Goal: Find specific page/section: Find specific page/section

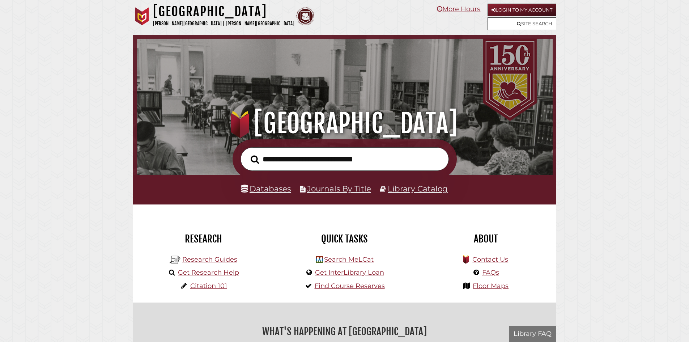
scroll to position [137, 412]
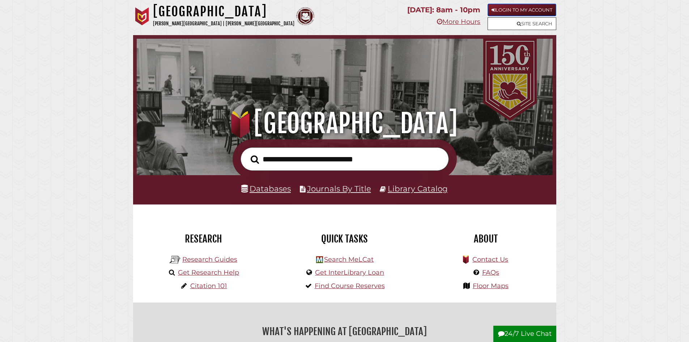
click at [536, 8] on link "Login to My Account" at bounding box center [521, 10] width 69 height 13
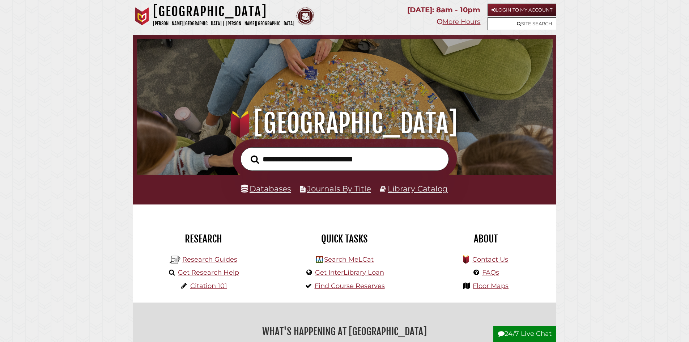
scroll to position [137, 412]
click at [539, 12] on link "Login to My Account" at bounding box center [521, 10] width 69 height 13
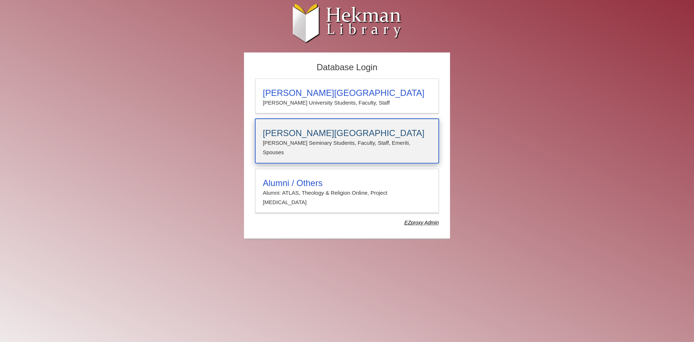
click at [283, 145] on p "Calvin Seminary Students, Faculty, Staff, Emeriti, Spouses" at bounding box center [347, 147] width 168 height 19
click at [298, 134] on h3 "[PERSON_NAME][GEOGRAPHIC_DATA]" at bounding box center [347, 133] width 168 height 10
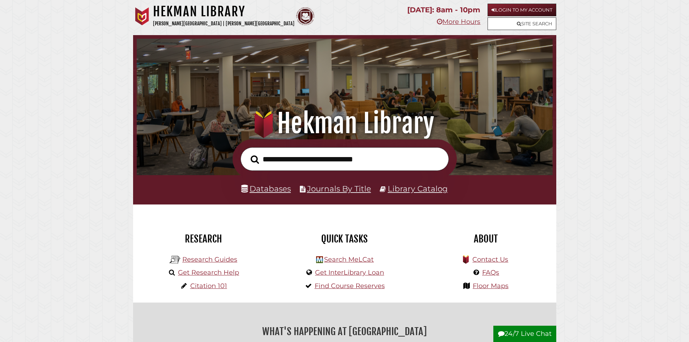
scroll to position [137, 412]
click at [533, 6] on link "Login to My Account" at bounding box center [521, 10] width 69 height 13
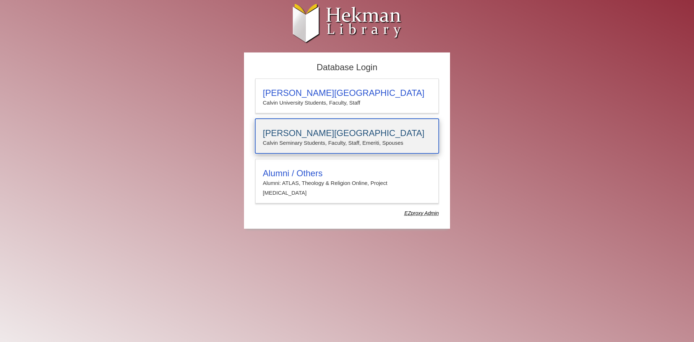
click at [323, 127] on div "[PERSON_NAME][GEOGRAPHIC_DATA][PERSON_NAME] Students, Faculty, Staff, Emeriti, …" at bounding box center [347, 136] width 184 height 35
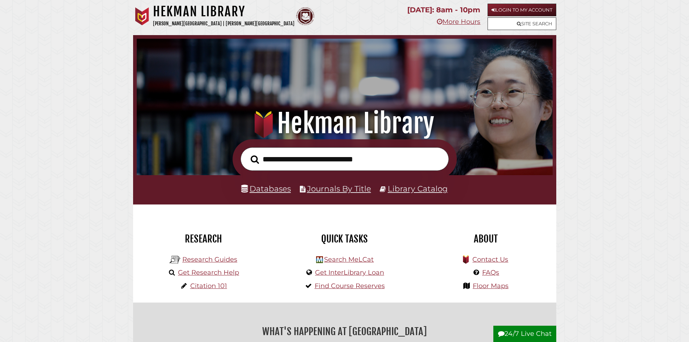
scroll to position [137, 412]
click at [534, 8] on link "Login to My Account" at bounding box center [521, 10] width 69 height 13
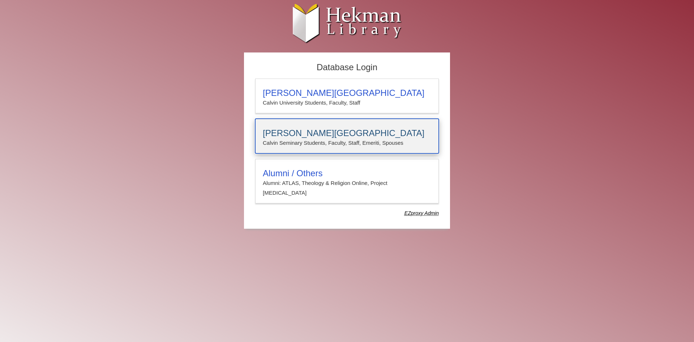
drag, startPoint x: 0, startPoint y: 0, endPoint x: 268, endPoint y: 133, distance: 299.3
click at [268, 133] on h3 "[PERSON_NAME][GEOGRAPHIC_DATA]" at bounding box center [347, 133] width 168 height 10
